Goal: Transaction & Acquisition: Purchase product/service

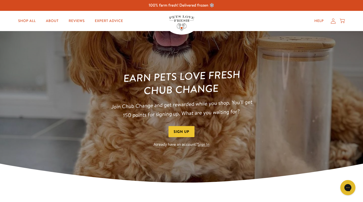
click at [206, 145] on link "Sign In" at bounding box center [204, 145] width 12 height 6
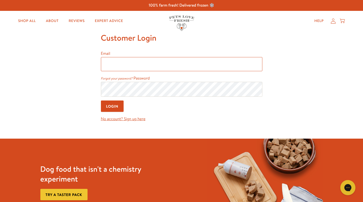
type input "[PERSON_NAME][EMAIL_ADDRESS][DOMAIN_NAME]"
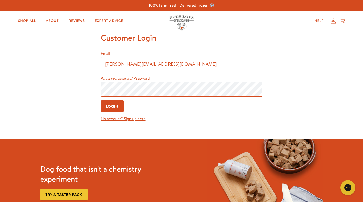
click at [112, 106] on input "Login" at bounding box center [112, 105] width 23 height 11
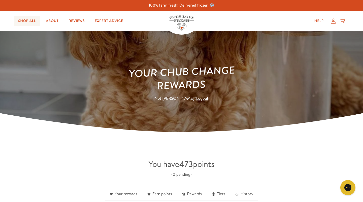
click at [31, 20] on link "Shop All" at bounding box center [27, 21] width 26 height 10
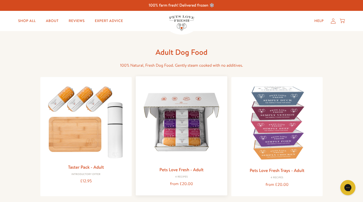
click at [175, 94] on img at bounding box center [181, 121] width 83 height 83
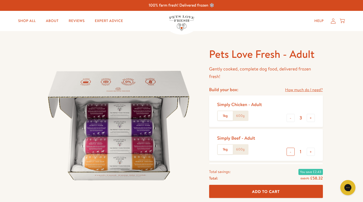
click at [290, 153] on button "-" at bounding box center [291, 152] width 8 height 8
type input "0"
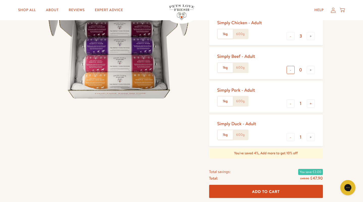
scroll to position [82, 0]
click at [292, 137] on button "-" at bounding box center [291, 136] width 8 height 8
type input "0"
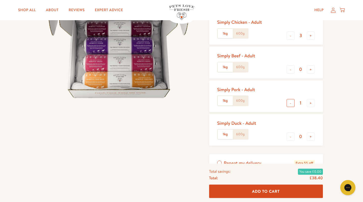
click at [291, 103] on button "-" at bounding box center [291, 103] width 8 height 8
type input "0"
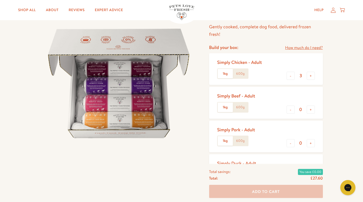
scroll to position [41, 0]
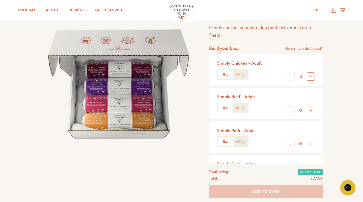
click at [310, 77] on button "+" at bounding box center [311, 76] width 8 height 8
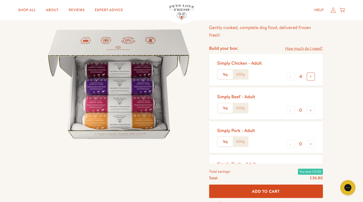
click at [310, 77] on button "+" at bounding box center [311, 76] width 8 height 8
type input "6"
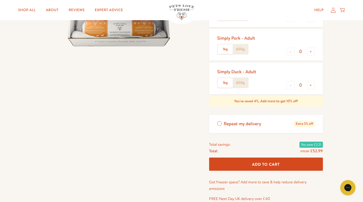
scroll to position [134, 0]
click at [271, 165] on button "Add To Cart" at bounding box center [266, 163] width 114 height 13
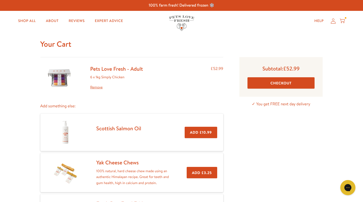
click at [288, 84] on button "Checkout" at bounding box center [280, 82] width 67 height 11
